Goal: Check status: Check status

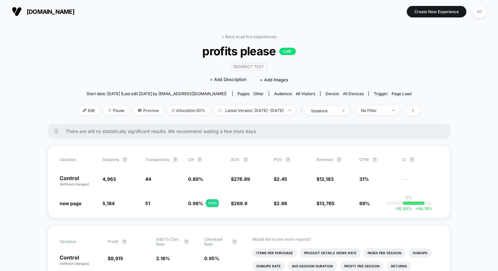
click at [238, 101] on div "< Back to all live experiences profits please LIVE Redirect Test Click to edit …" at bounding box center [249, 79] width 342 height 90
click at [238, 109] on span "Latest Version: [DATE] - [DATE]" at bounding box center [255, 110] width 82 height 9
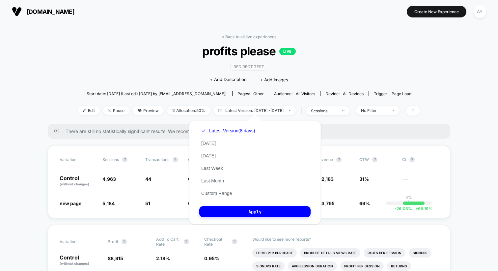
click at [209, 140] on div "Latest Version (8 days) [DATE] [DATE] Last Week Last Month Custom Range" at bounding box center [228, 162] width 58 height 75
click at [209, 142] on button "[DATE]" at bounding box center [208, 143] width 18 height 6
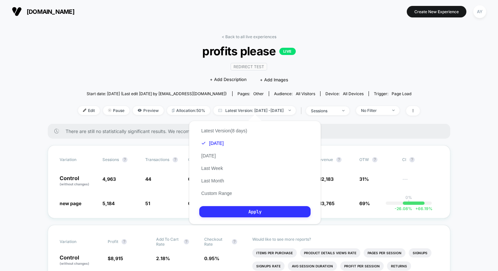
click at [251, 210] on button "Apply" at bounding box center [254, 211] width 111 height 11
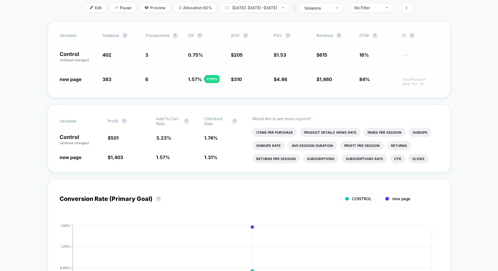
scroll to position [115, 0]
